Goal: Transaction & Acquisition: Subscribe to service/newsletter

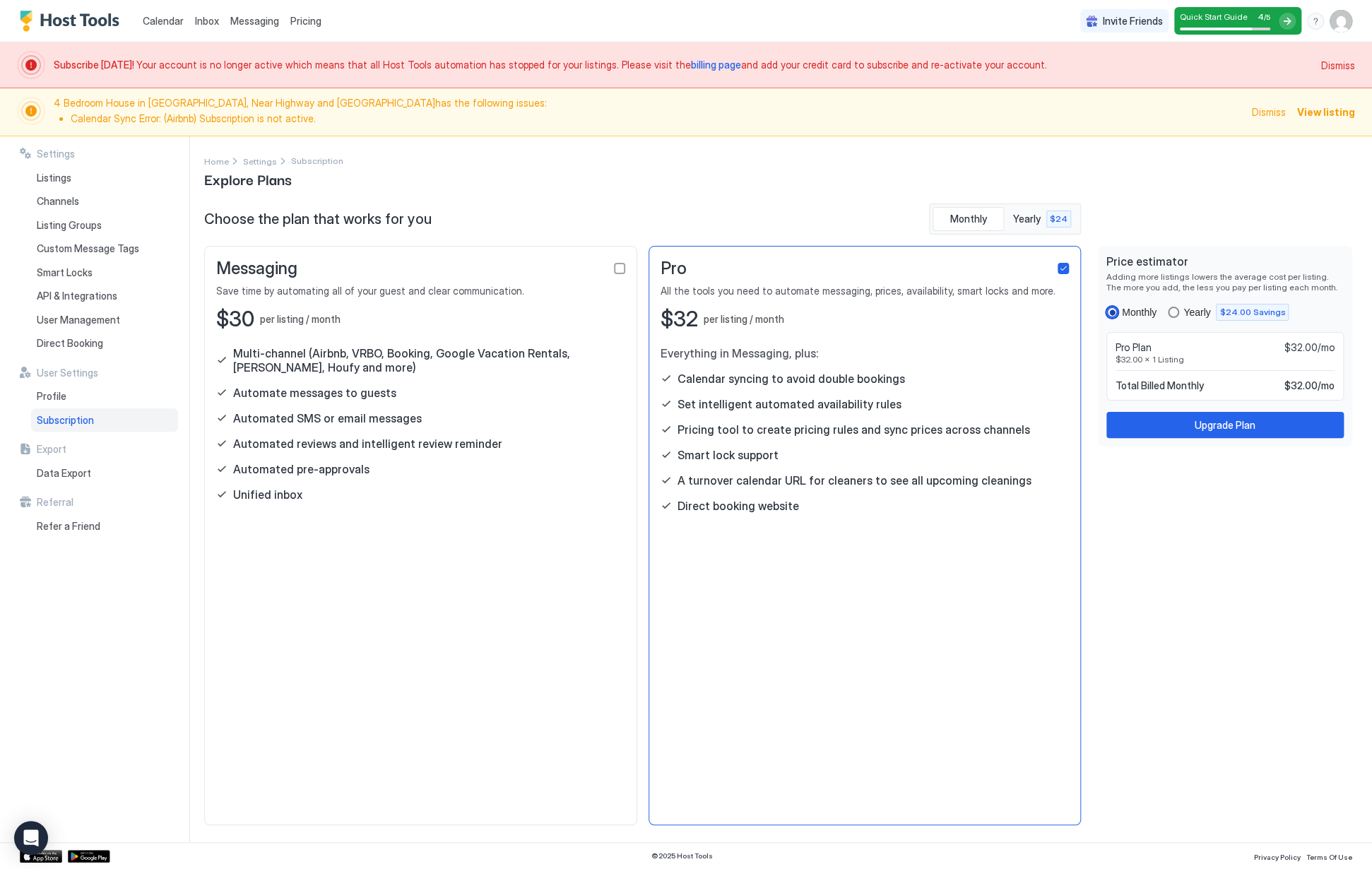
click at [1178, 307] on div "yearly" at bounding box center [1173, 312] width 11 height 11
click at [1104, 306] on div "Price estimator Adding more listings lowers the average cost per listing. The m…" at bounding box center [1225, 346] width 254 height 201
click at [1118, 313] on div "Monthly" at bounding box center [1131, 312] width 50 height 11
click at [1198, 423] on div "Upgrade Plan" at bounding box center [1225, 425] width 61 height 15
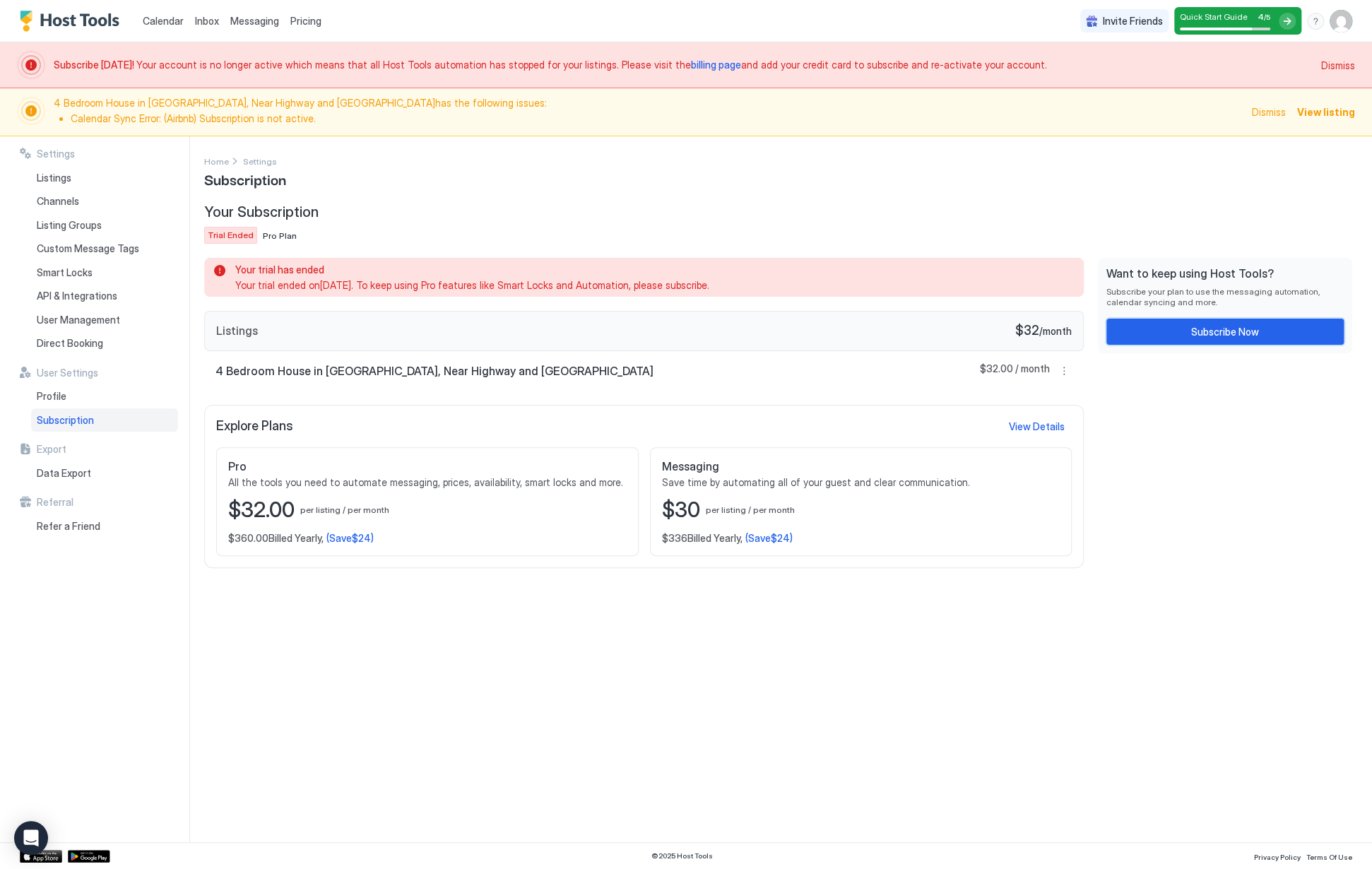
click at [1190, 331] on button "Subscribe Now" at bounding box center [1225, 331] width 237 height 26
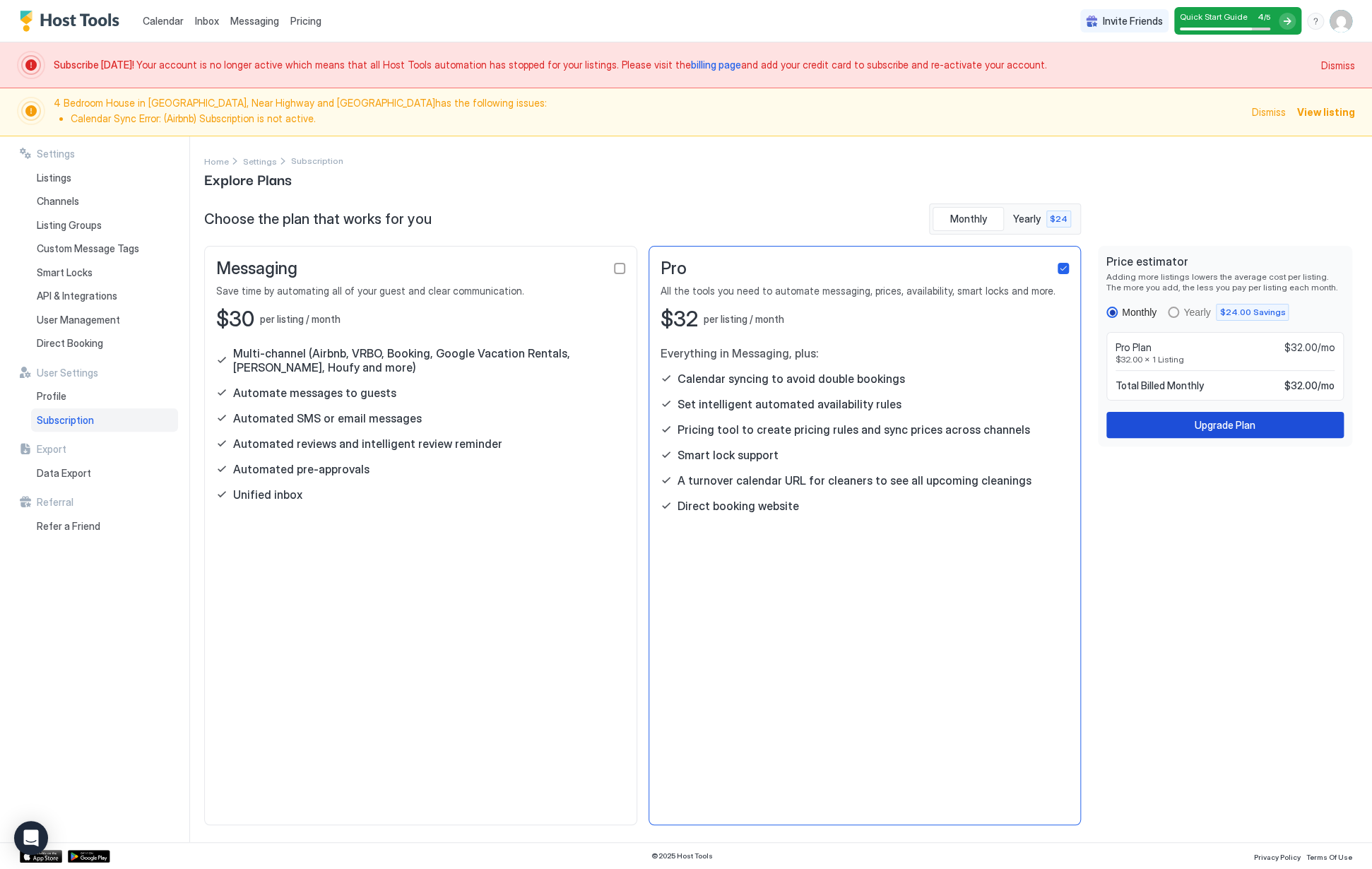
click at [1253, 415] on button "Upgrade Plan" at bounding box center [1225, 425] width 237 height 26
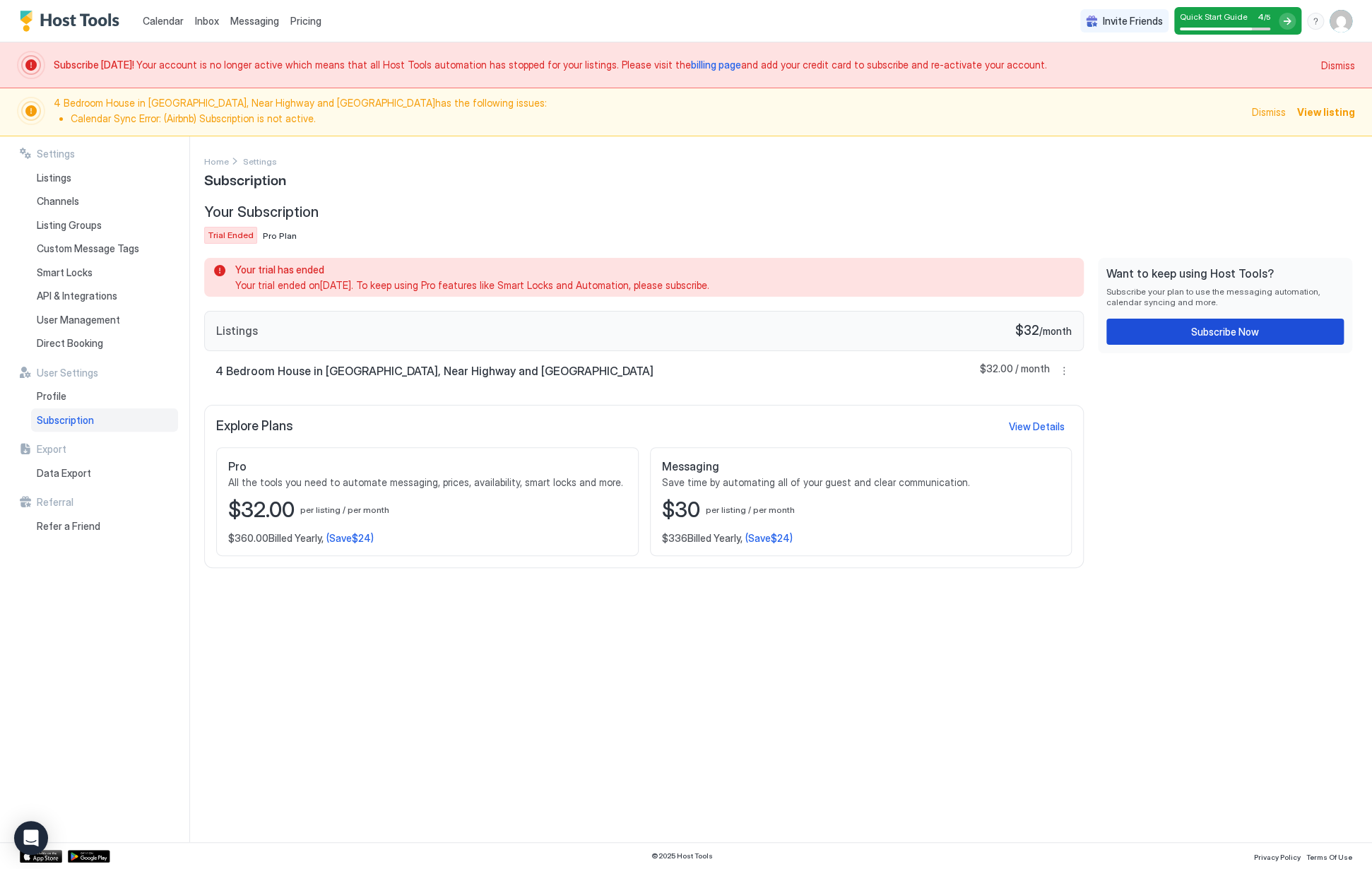
click at [1178, 323] on button "Subscribe Now" at bounding box center [1225, 331] width 237 height 26
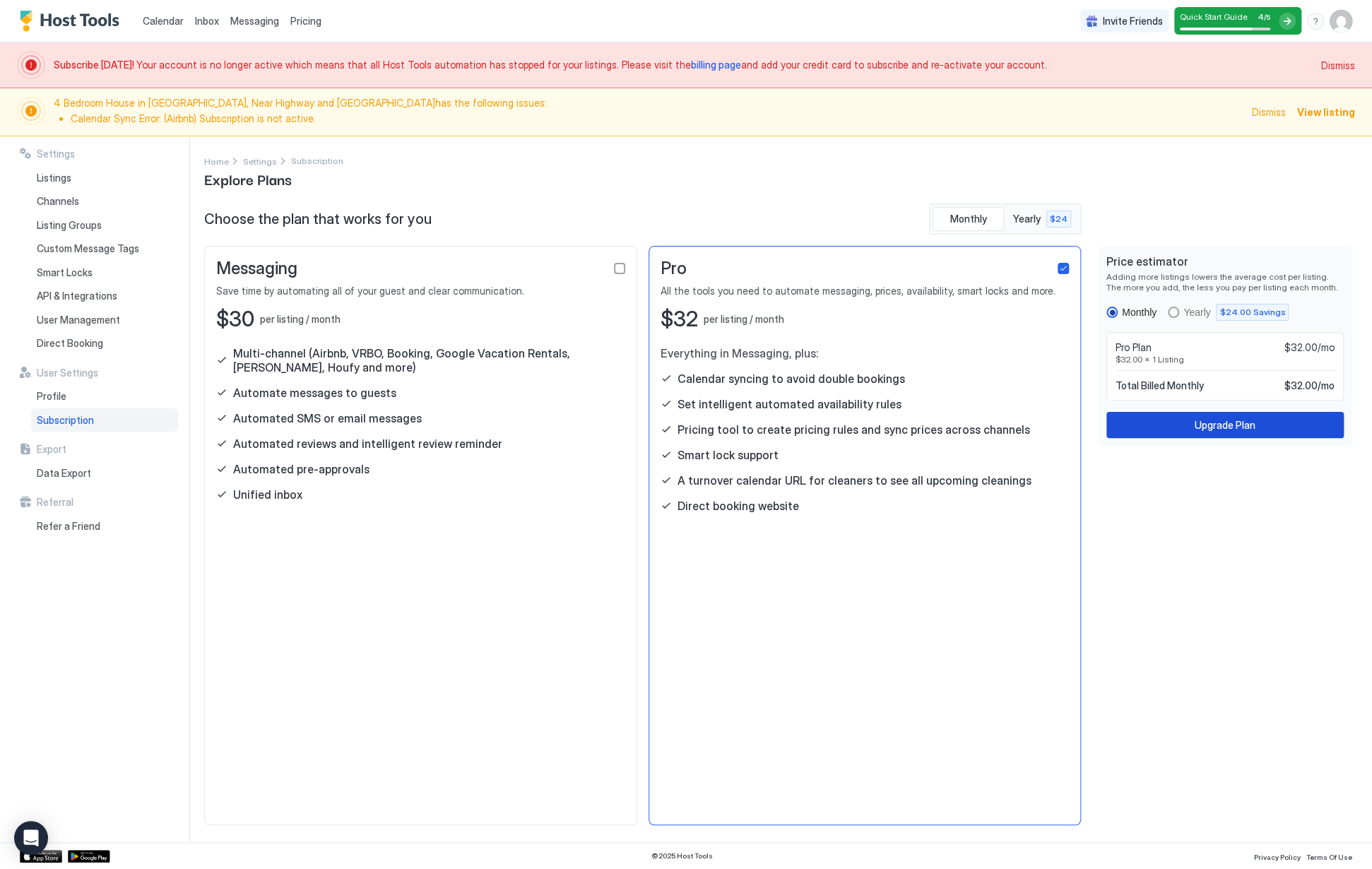
click at [1174, 424] on button "Upgrade Plan" at bounding box center [1225, 425] width 237 height 26
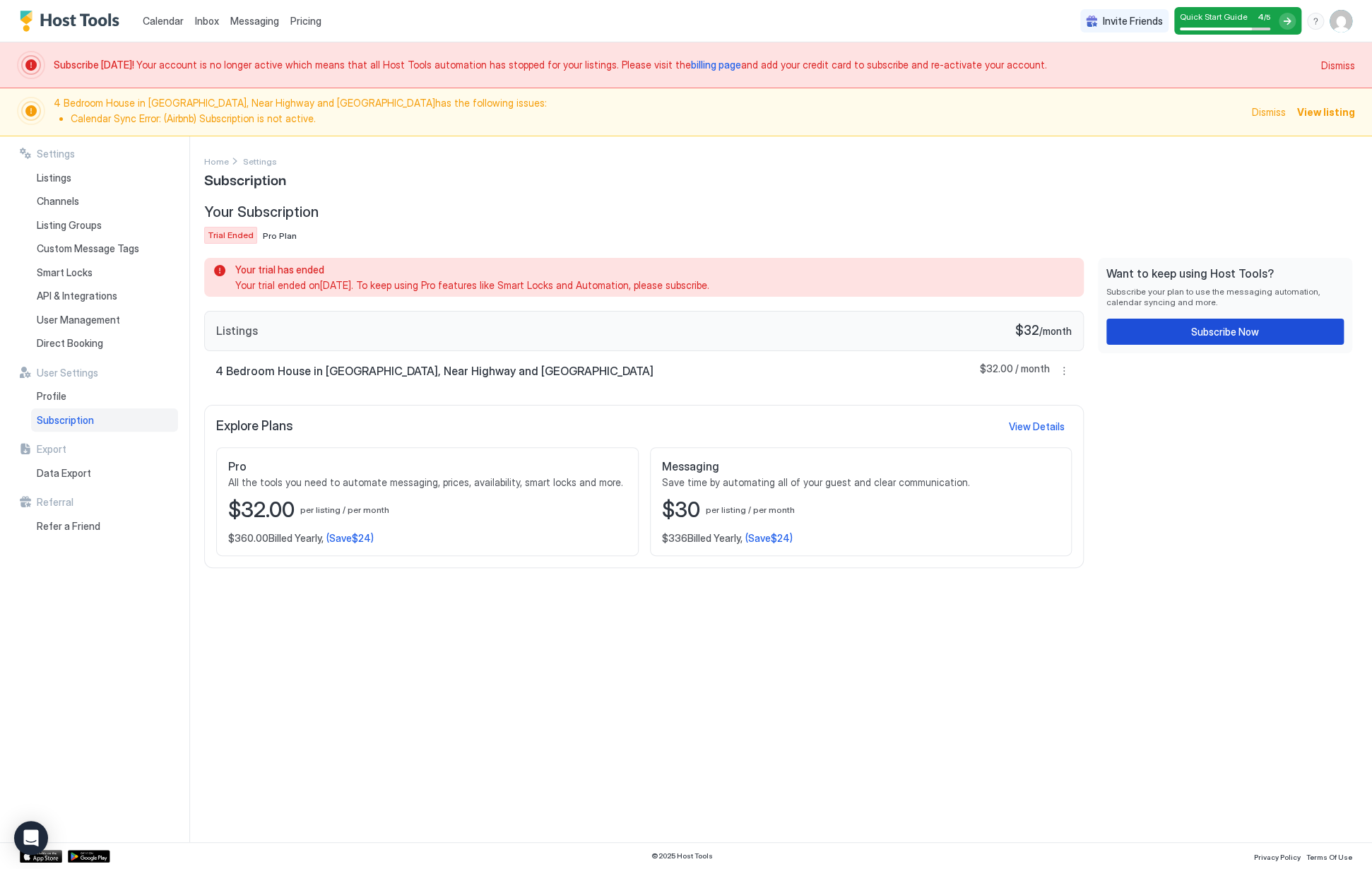
click at [1225, 327] on div "Subscribe Now" at bounding box center [1225, 331] width 68 height 15
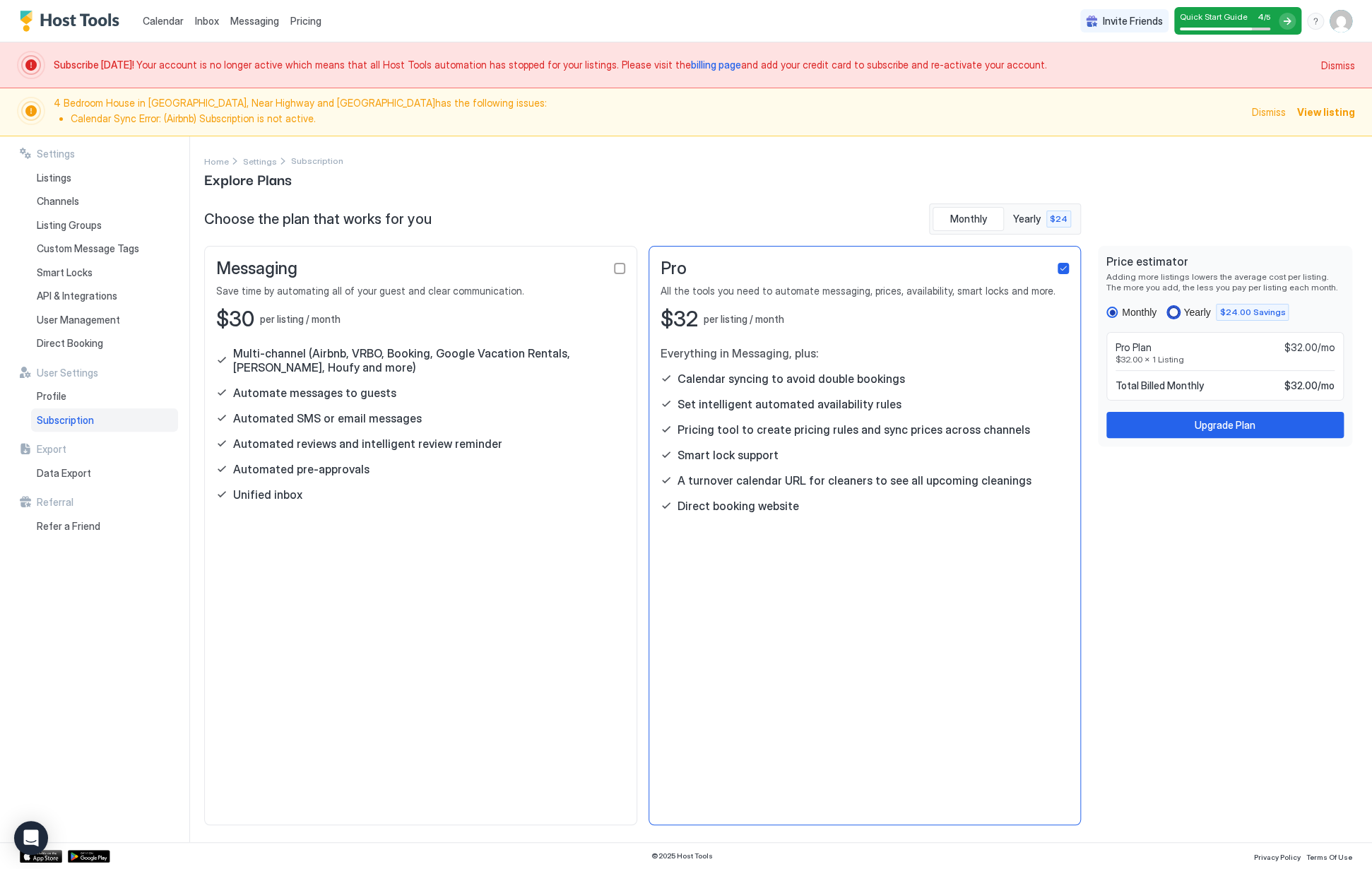
click at [1174, 315] on div "yearly" at bounding box center [1173, 312] width 11 height 11
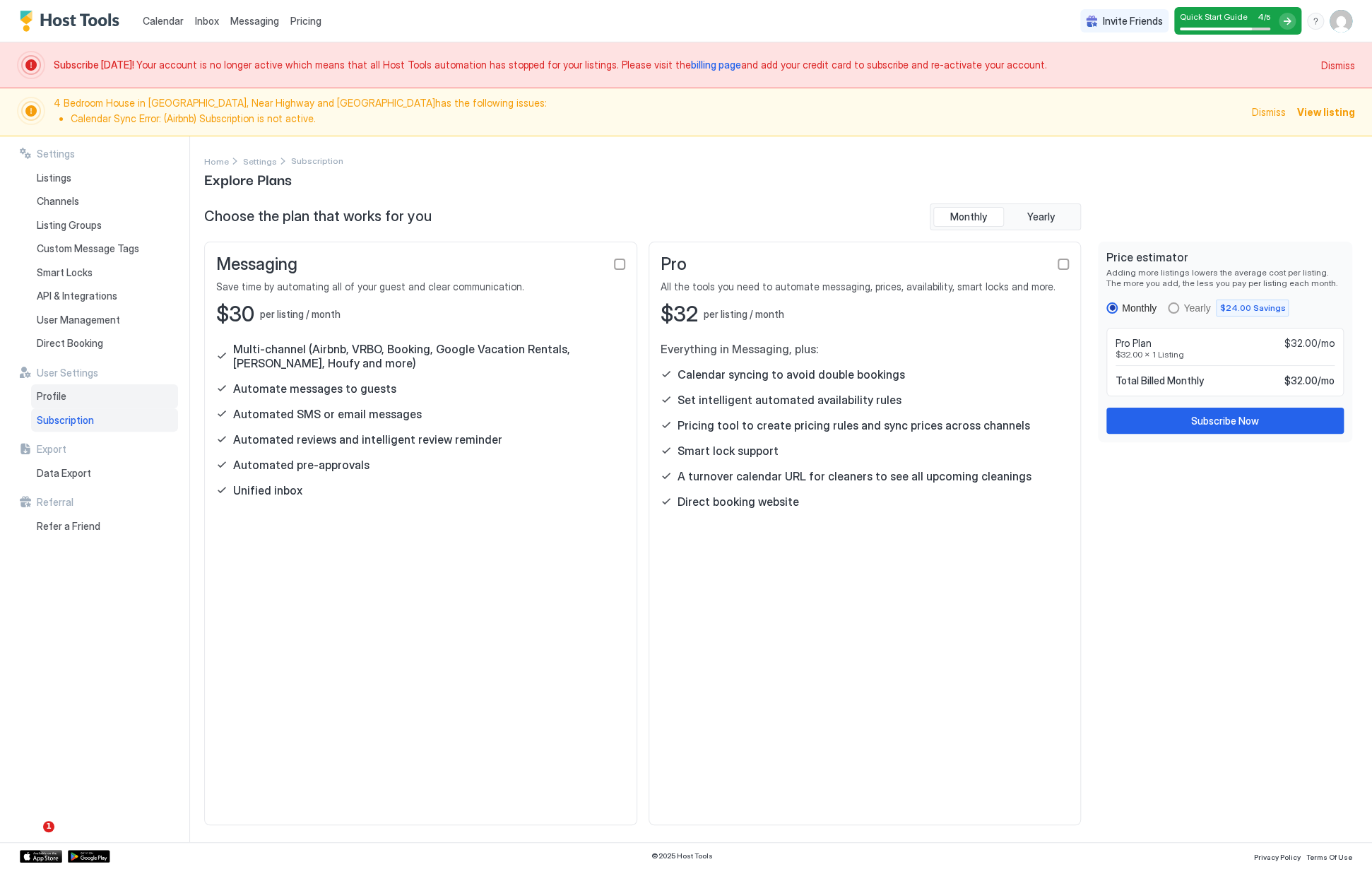
click at [59, 392] on span "Profile" at bounding box center [52, 397] width 29 height 13
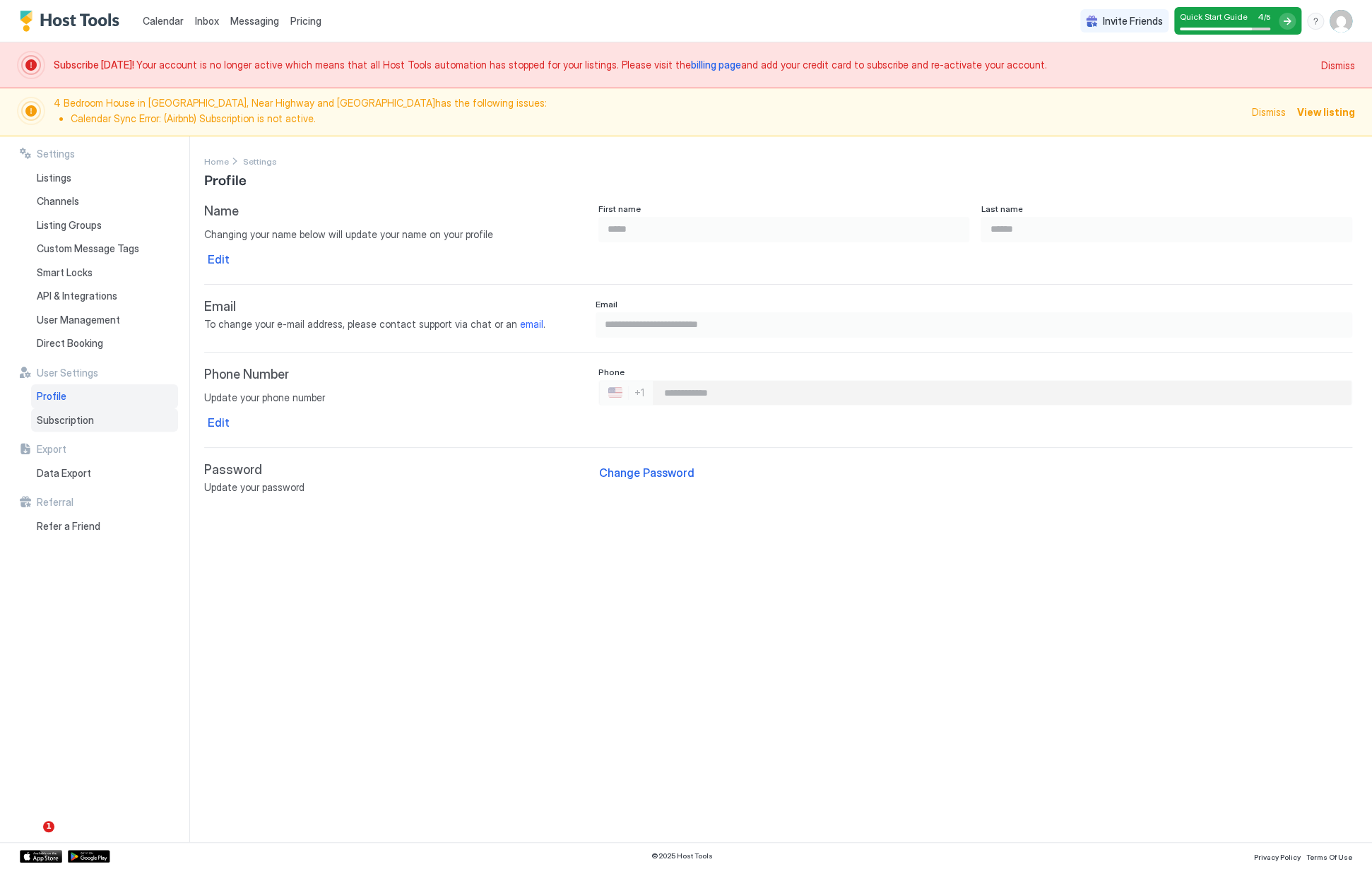
click at [63, 411] on div "Subscription" at bounding box center [105, 421] width 147 height 24
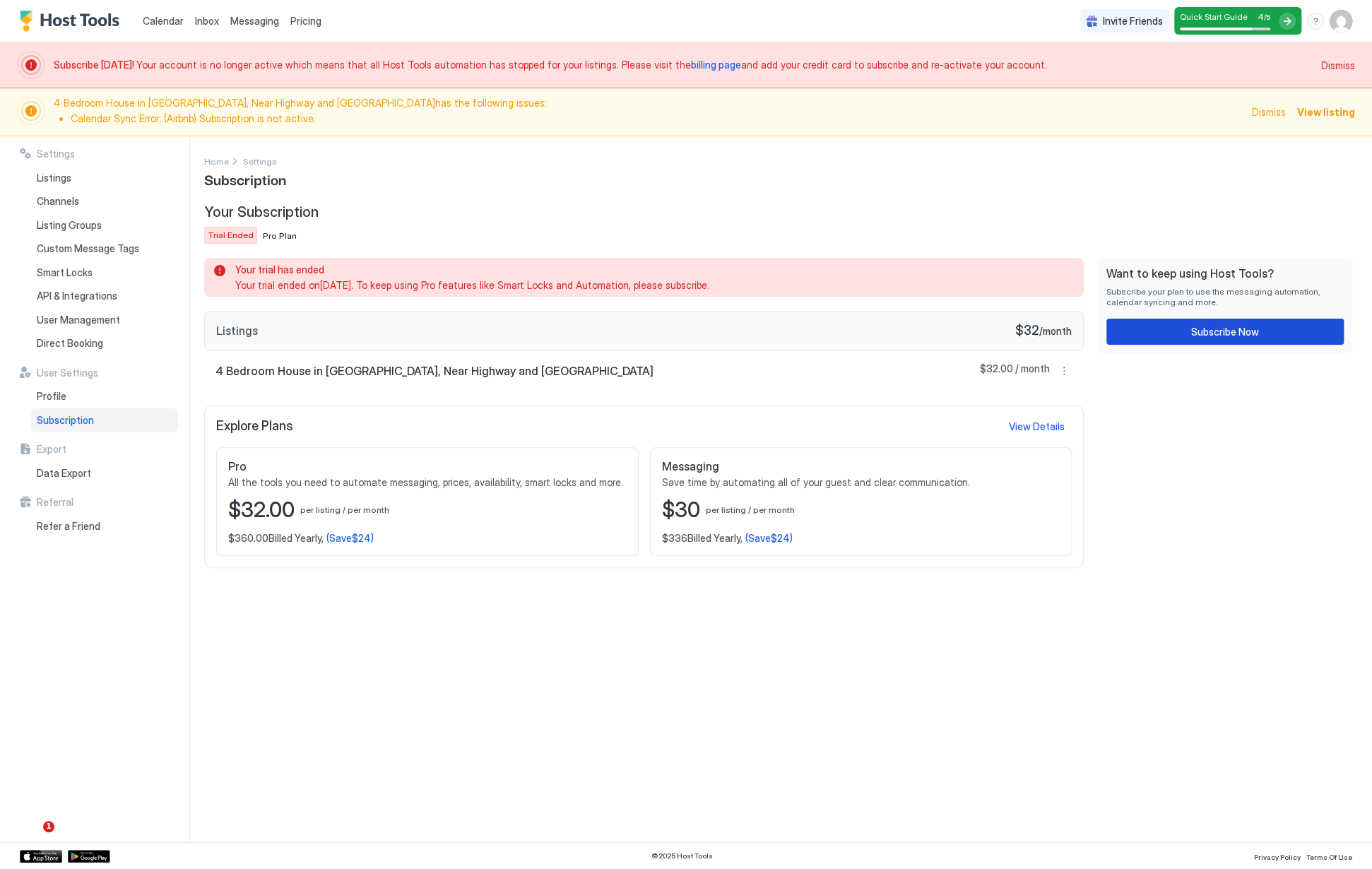
click at [1201, 336] on div "Subscribe Now" at bounding box center [1225, 331] width 68 height 15
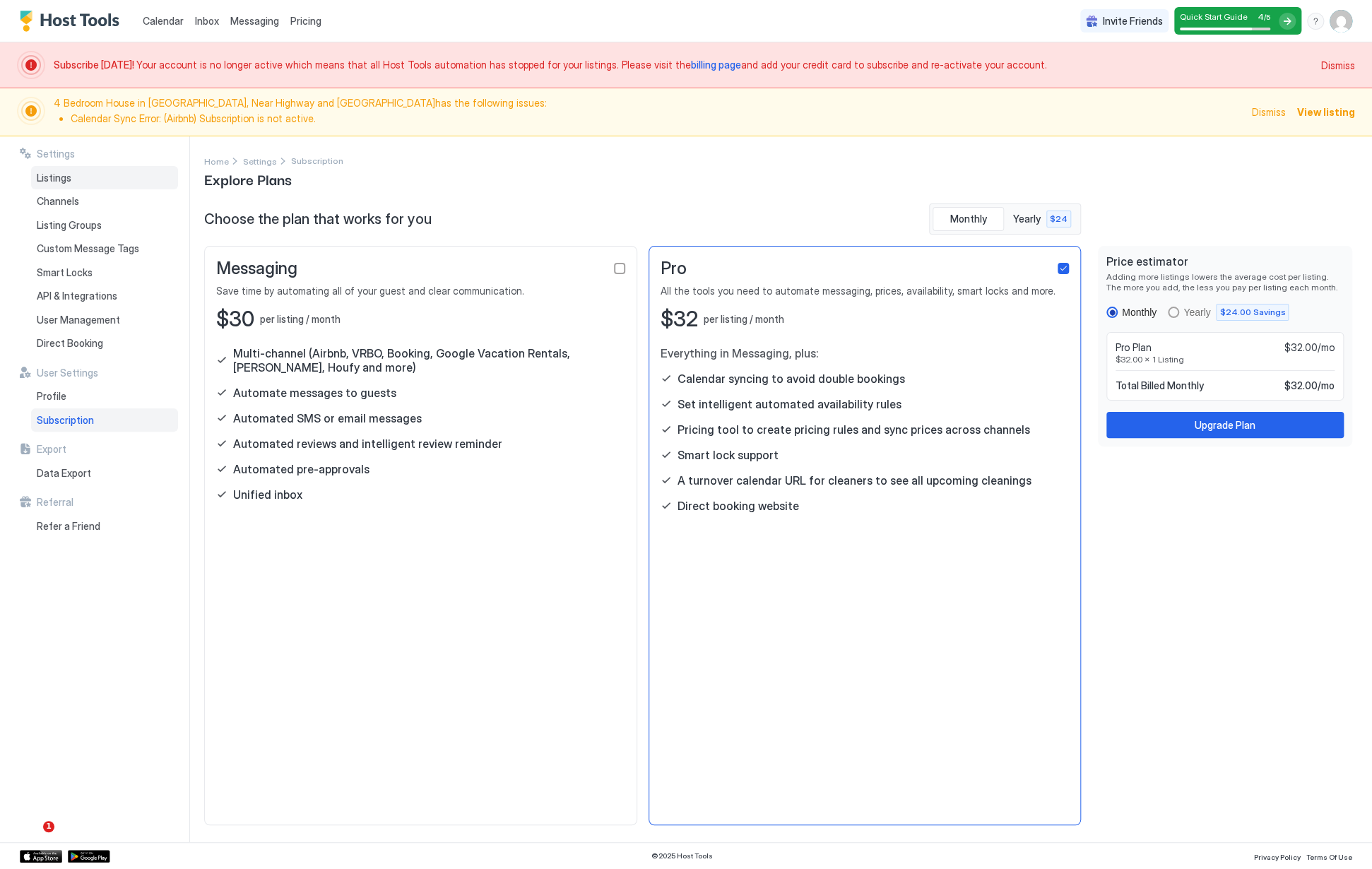
click at [47, 176] on span "Listings" at bounding box center [54, 179] width 35 height 13
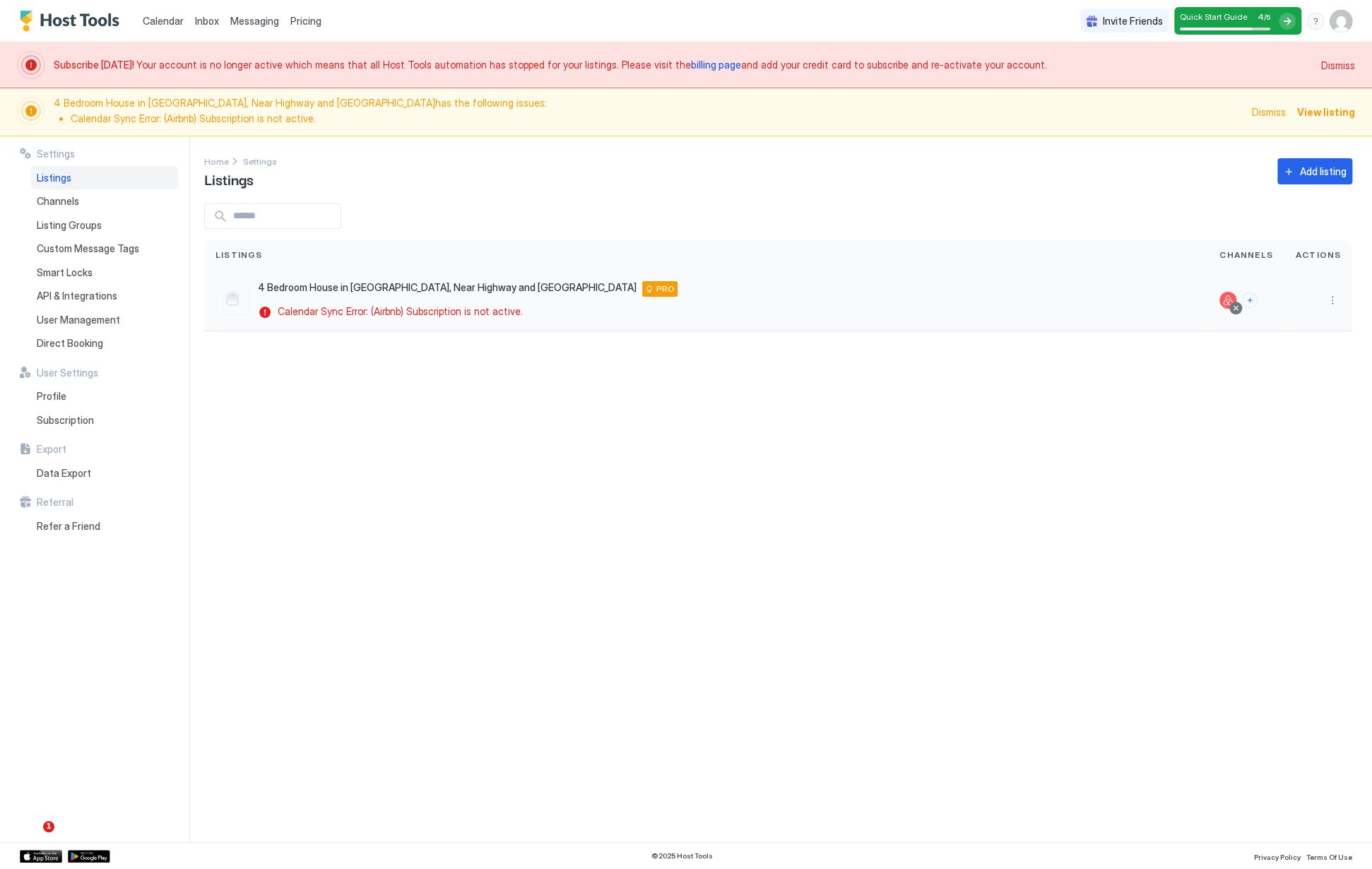
click at [228, 300] on div at bounding box center [232, 298] width 34 height 34
click at [88, 199] on div "Channels" at bounding box center [105, 202] width 147 height 24
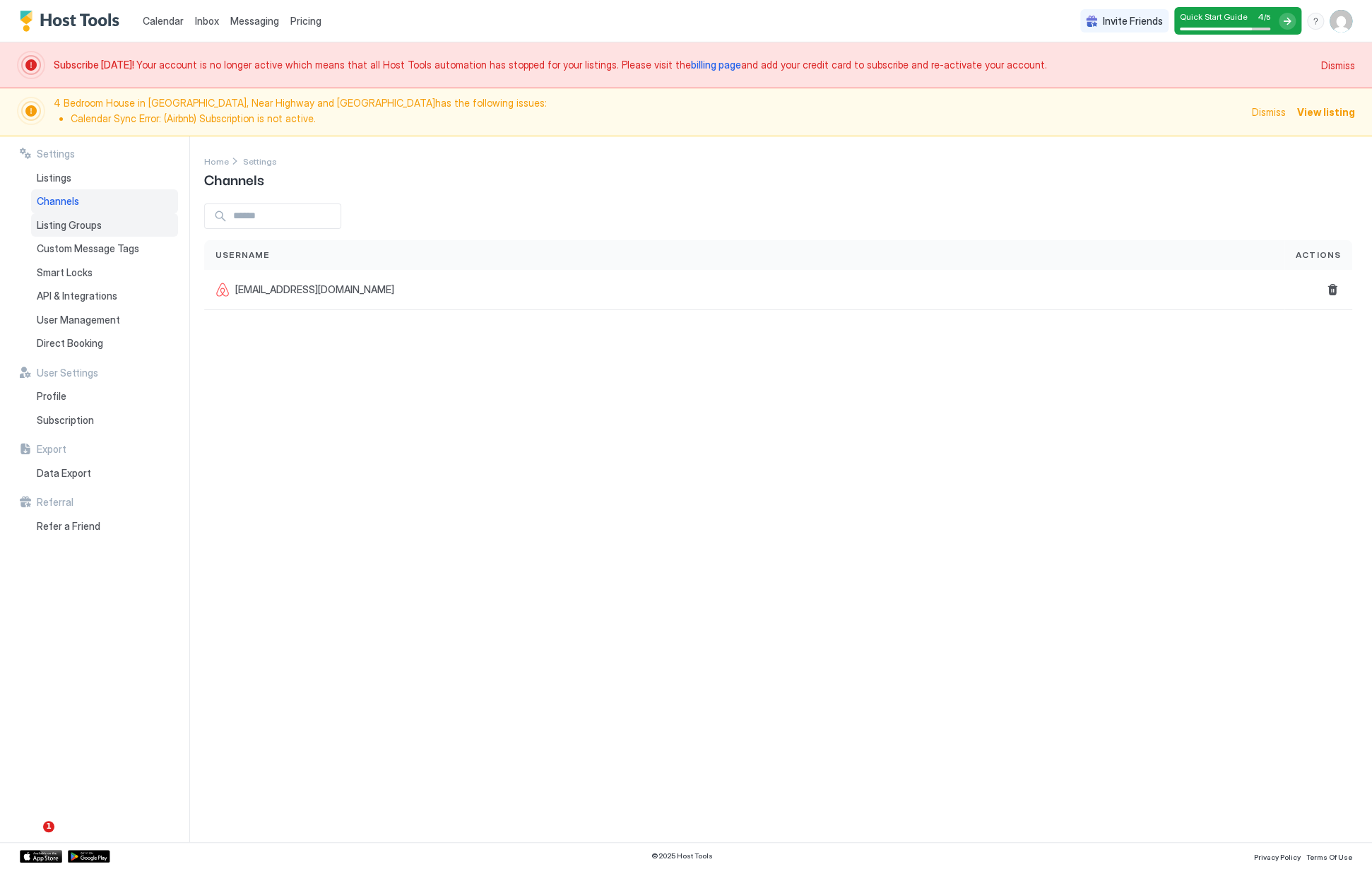
click at [80, 220] on span "Listing Groups" at bounding box center [69, 226] width 65 height 13
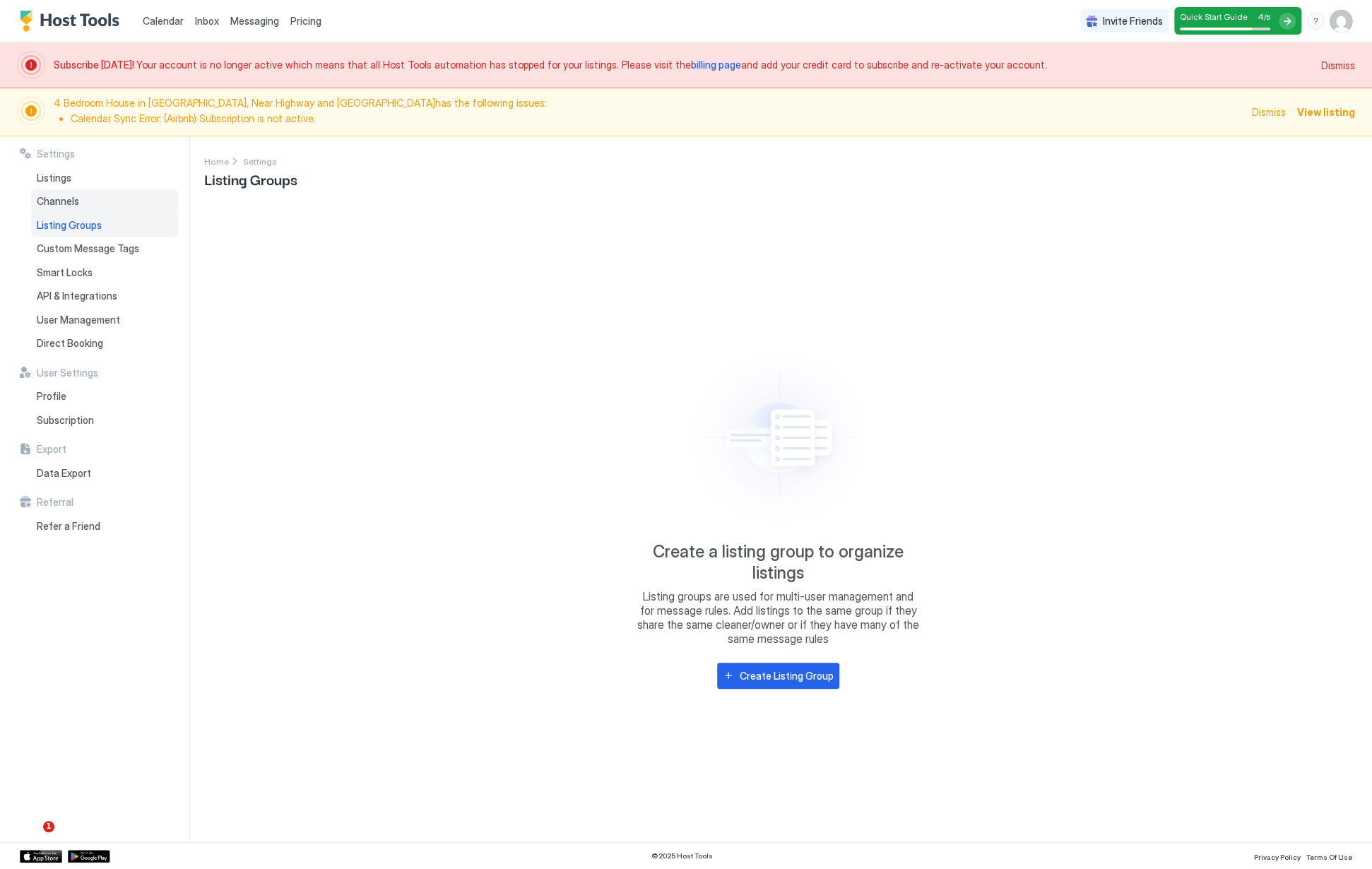
click at [59, 202] on span "Channels" at bounding box center [58, 202] width 42 height 13
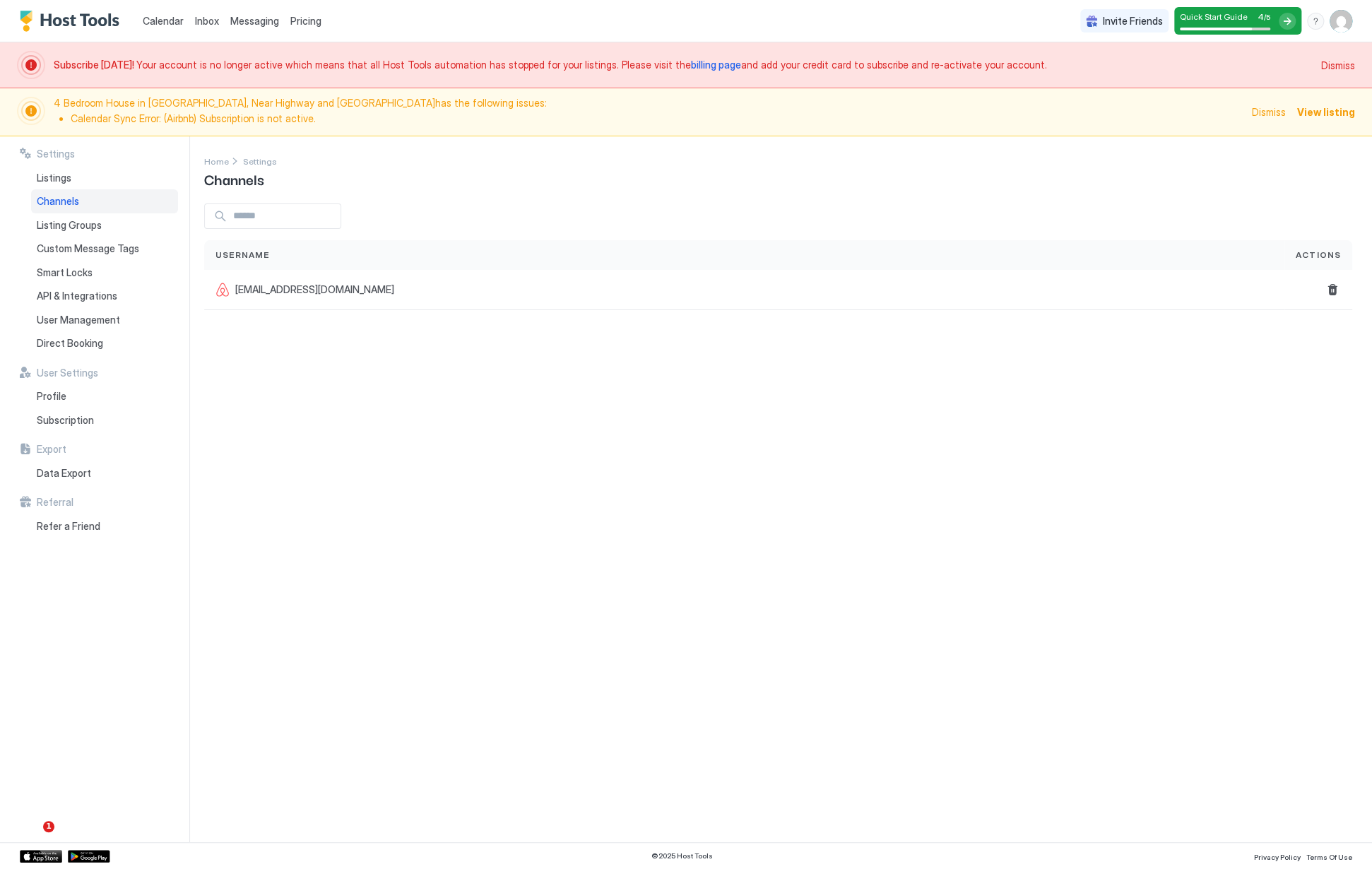
click at [1199, 322] on div "Settings Home Settings Channels Username Actions [EMAIL_ADDRESS][DOMAIN_NAME]" at bounding box center [788, 489] width 1168 height 706
